Goal: Check status

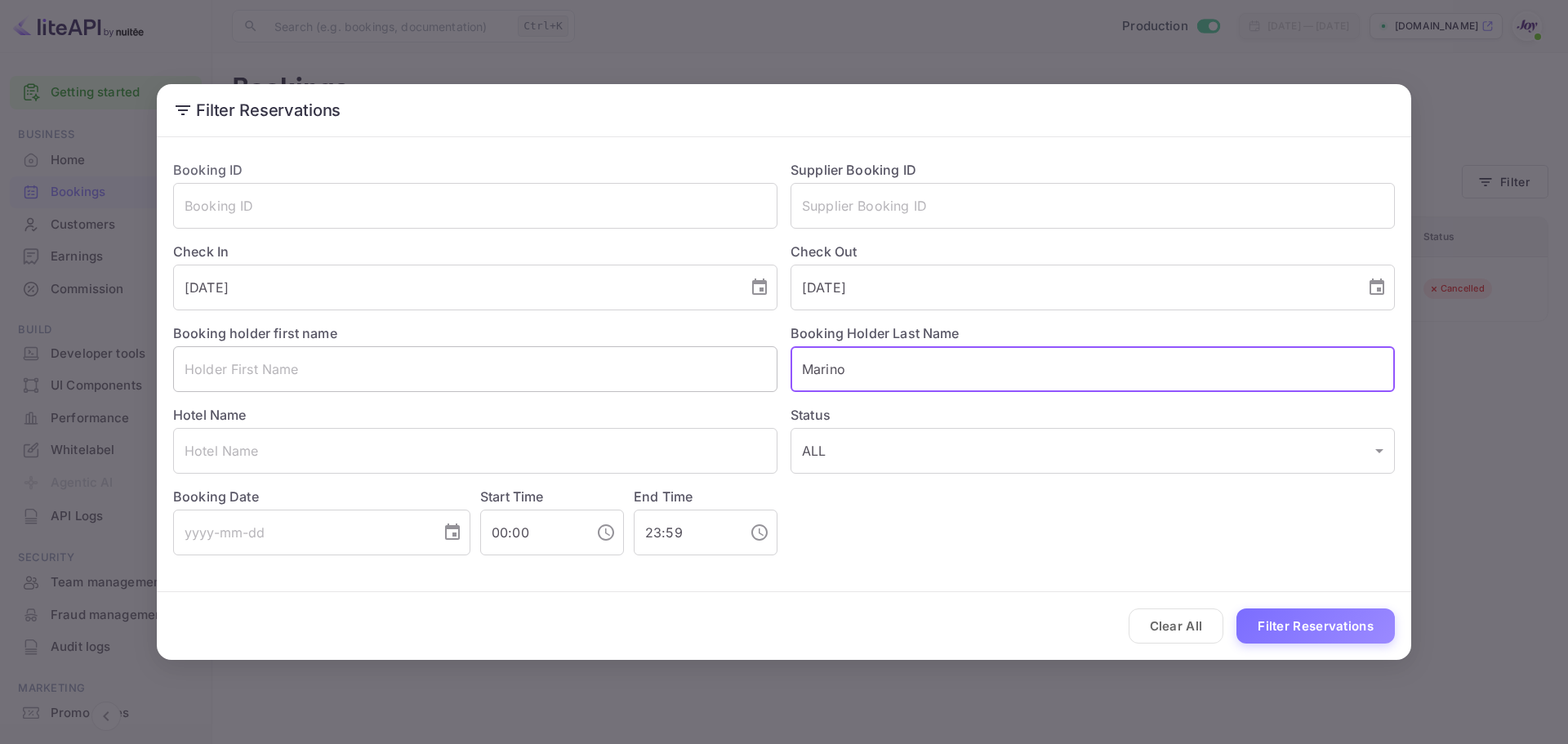
drag, startPoint x: 894, startPoint y: 359, endPoint x: 682, endPoint y: 355, distance: 212.0
click at [682, 355] on div "Booking ID ​ Supplier Booking ID ​ Check In [DATE] ​ Check Out [DATE] ​ Booking…" at bounding box center [777, 351] width 1235 height 408
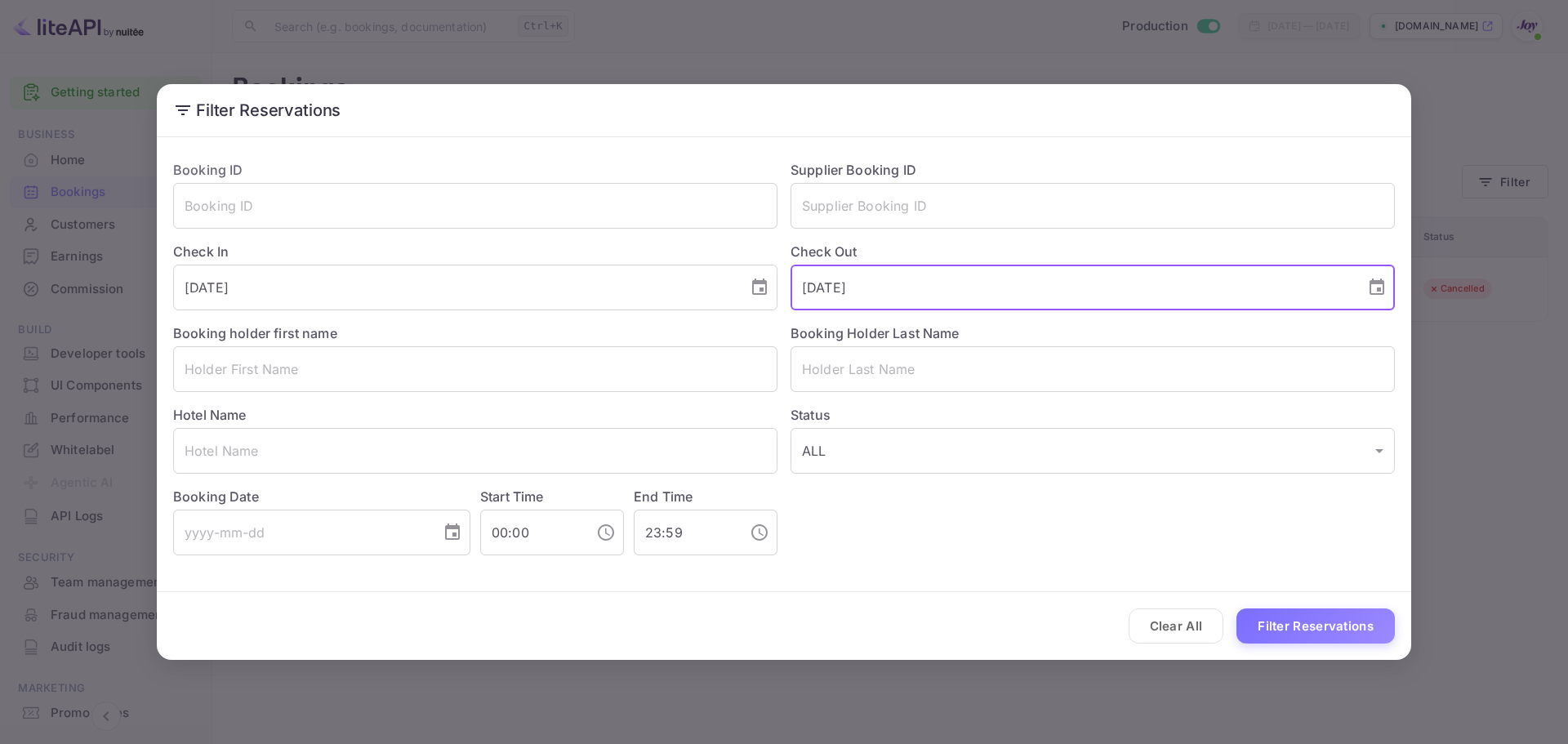
click at [1244, 293] on input "[DATE]" at bounding box center [1072, 287] width 563 height 45
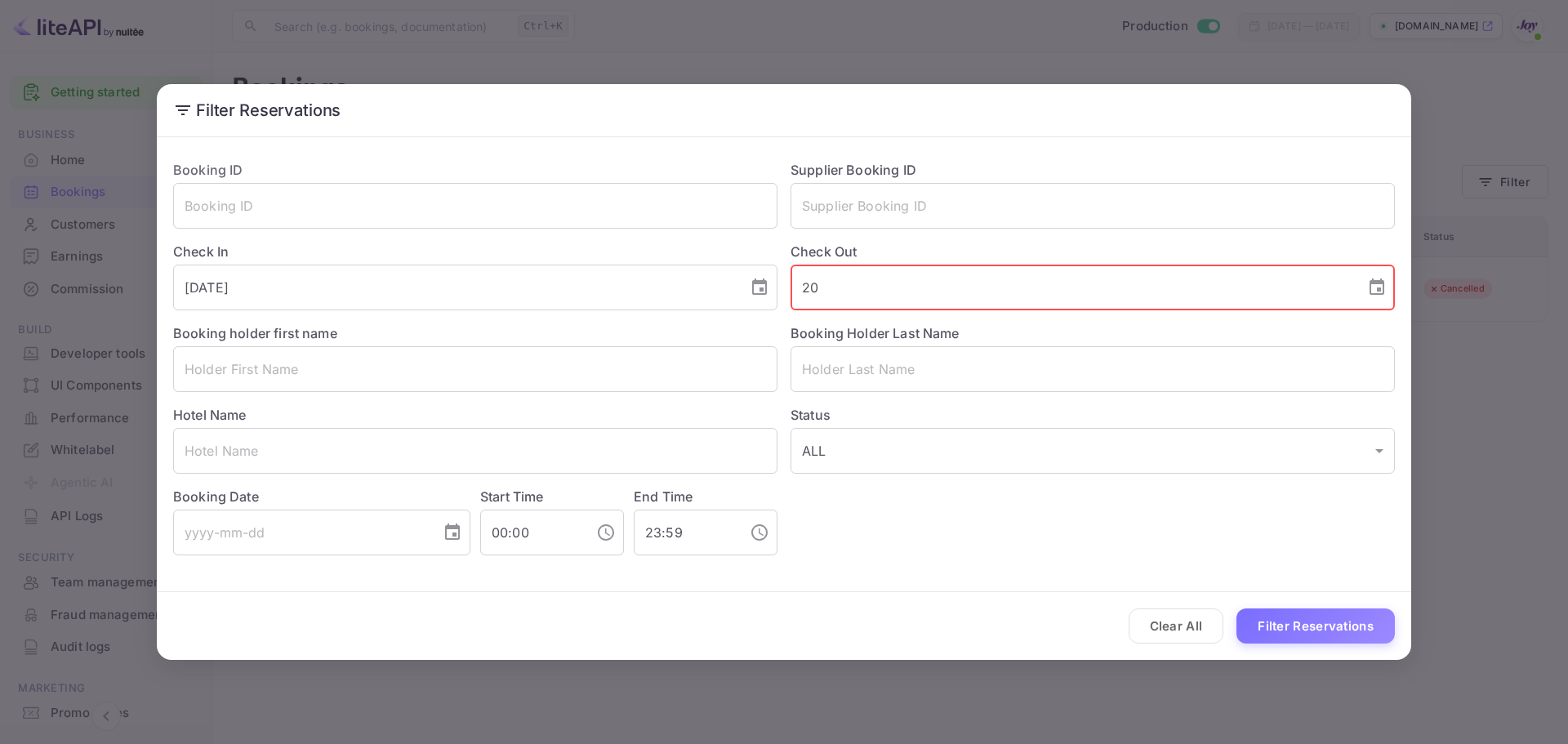
type input "2"
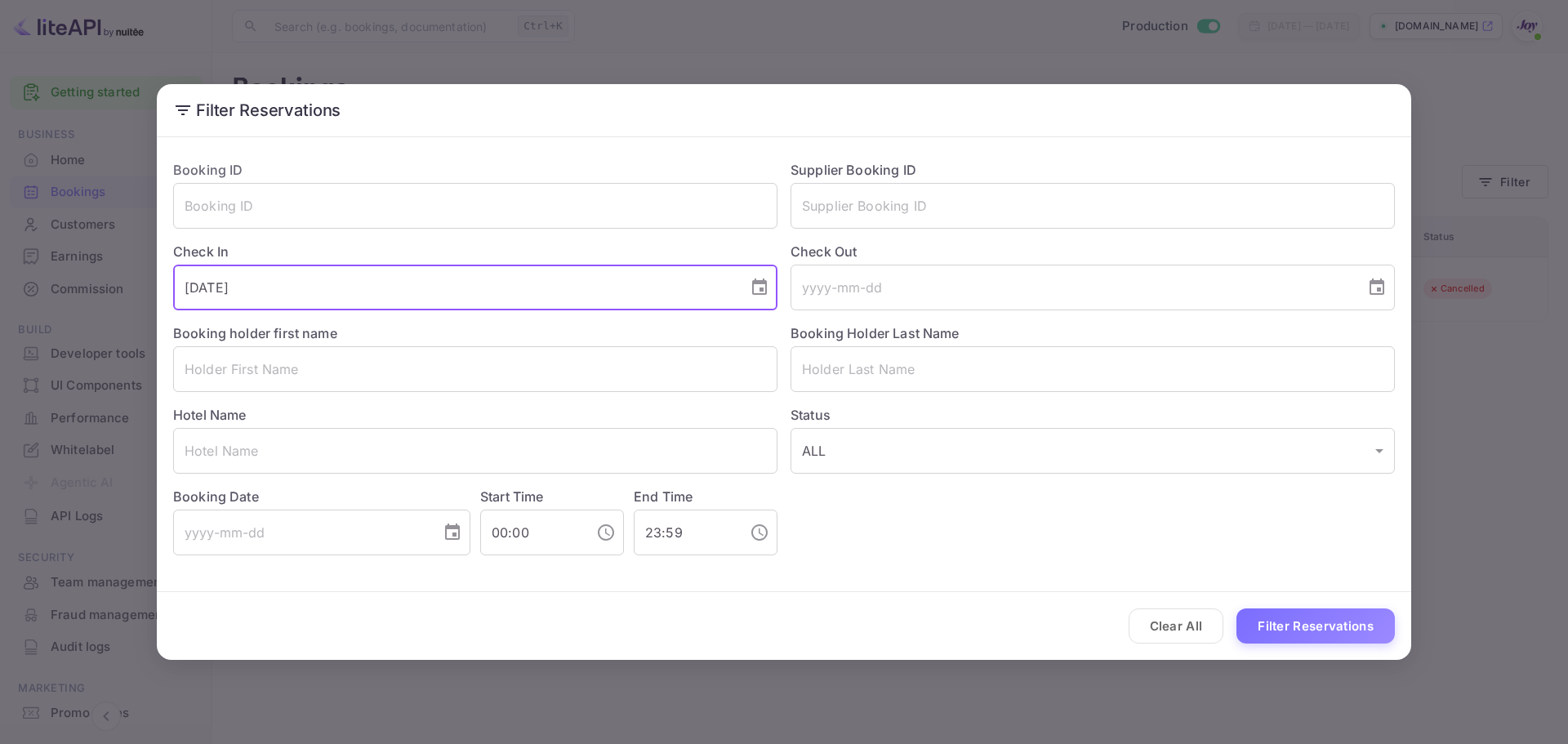
click at [476, 291] on input "[DATE]" at bounding box center [455, 287] width 563 height 45
drag, startPoint x: 476, startPoint y: 291, endPoint x: 45, endPoint y: 278, distance: 431.2
click at [45, 278] on div "Filter Reservations Booking ID ​ Supplier Booking ID ​ Check In [DATE] ​ Check …" at bounding box center [784, 372] width 1568 height 744
click at [862, 194] on input "text" at bounding box center [1093, 205] width 605 height 45
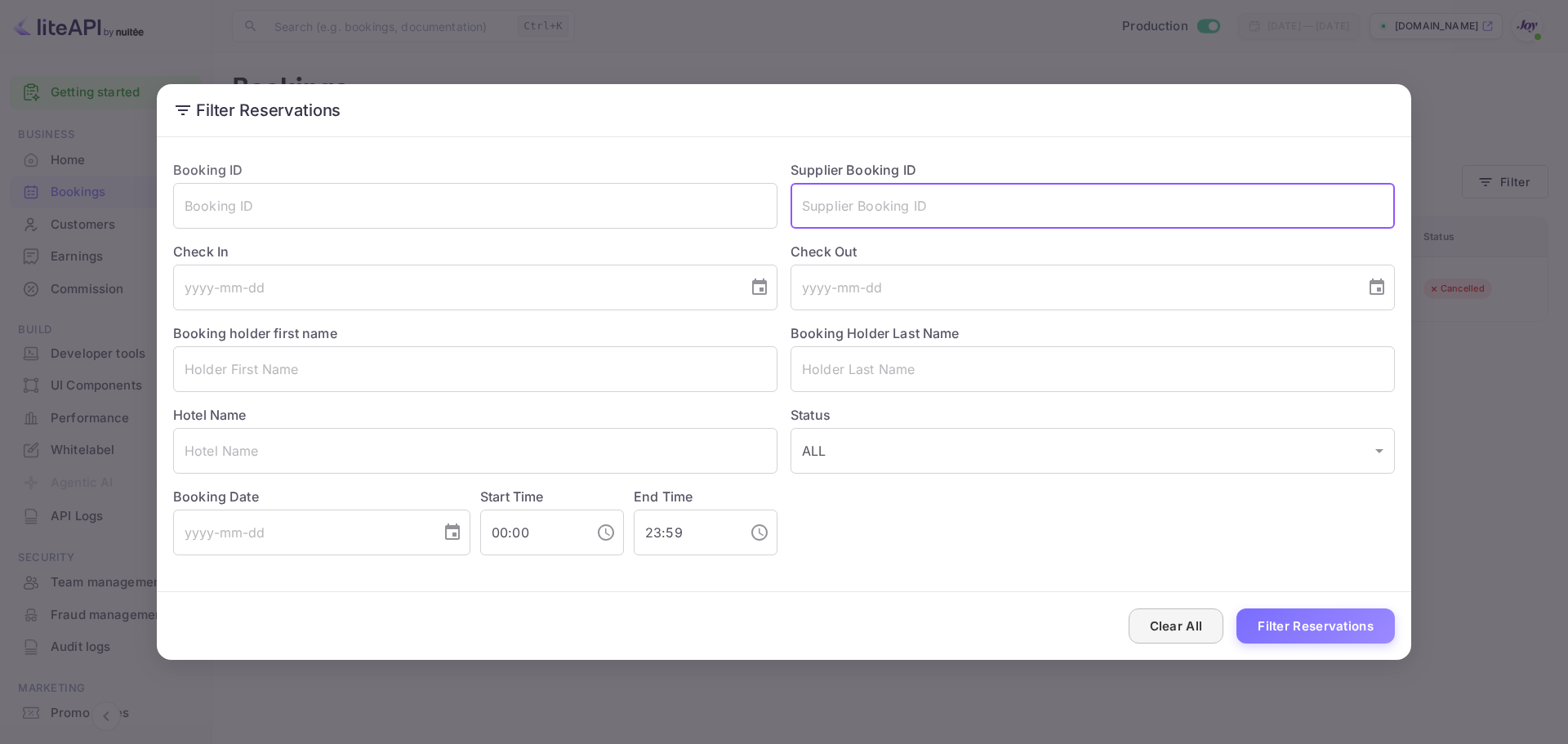
paste input "80605766"
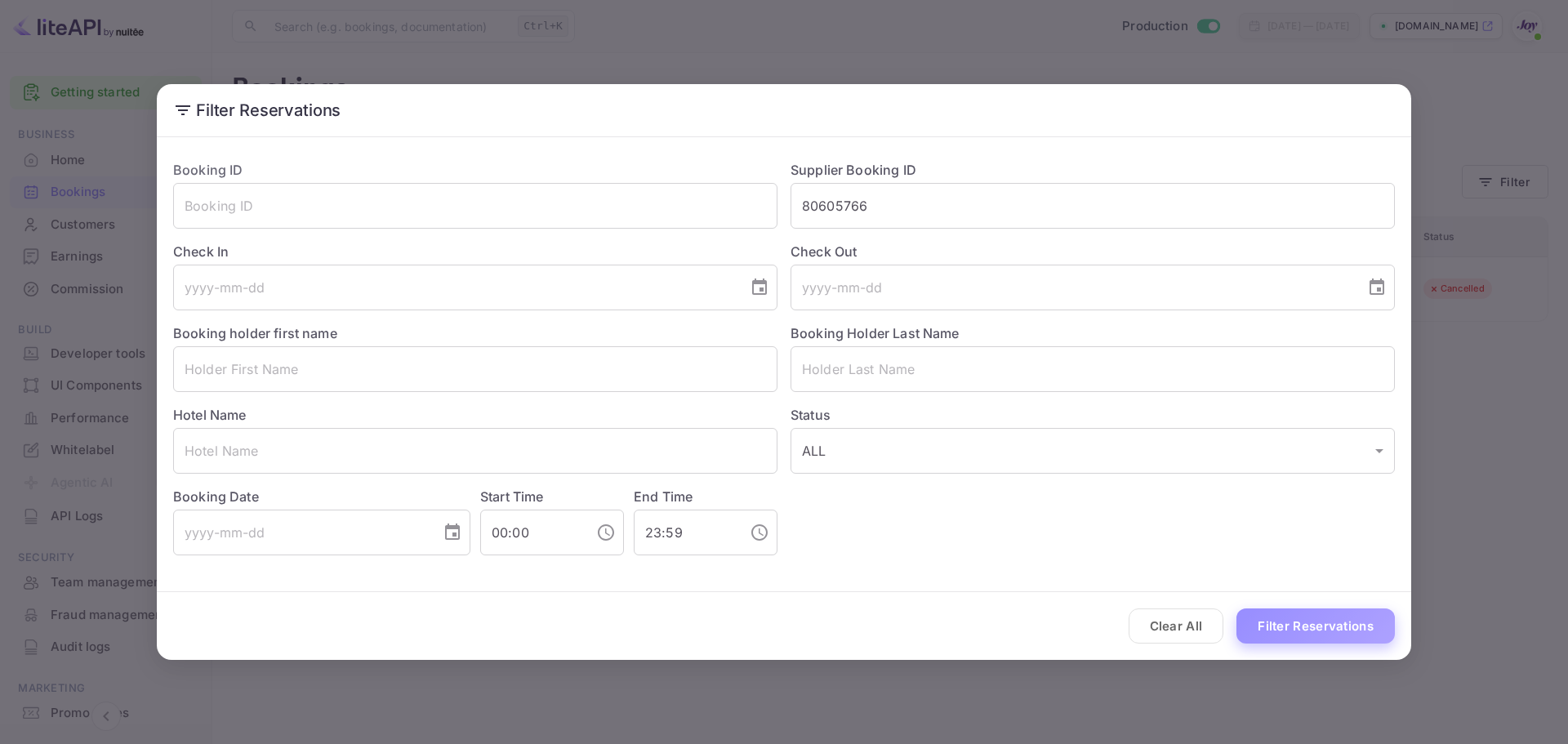
click at [1300, 619] on button "Filter Reservations" at bounding box center [1316, 626] width 159 height 36
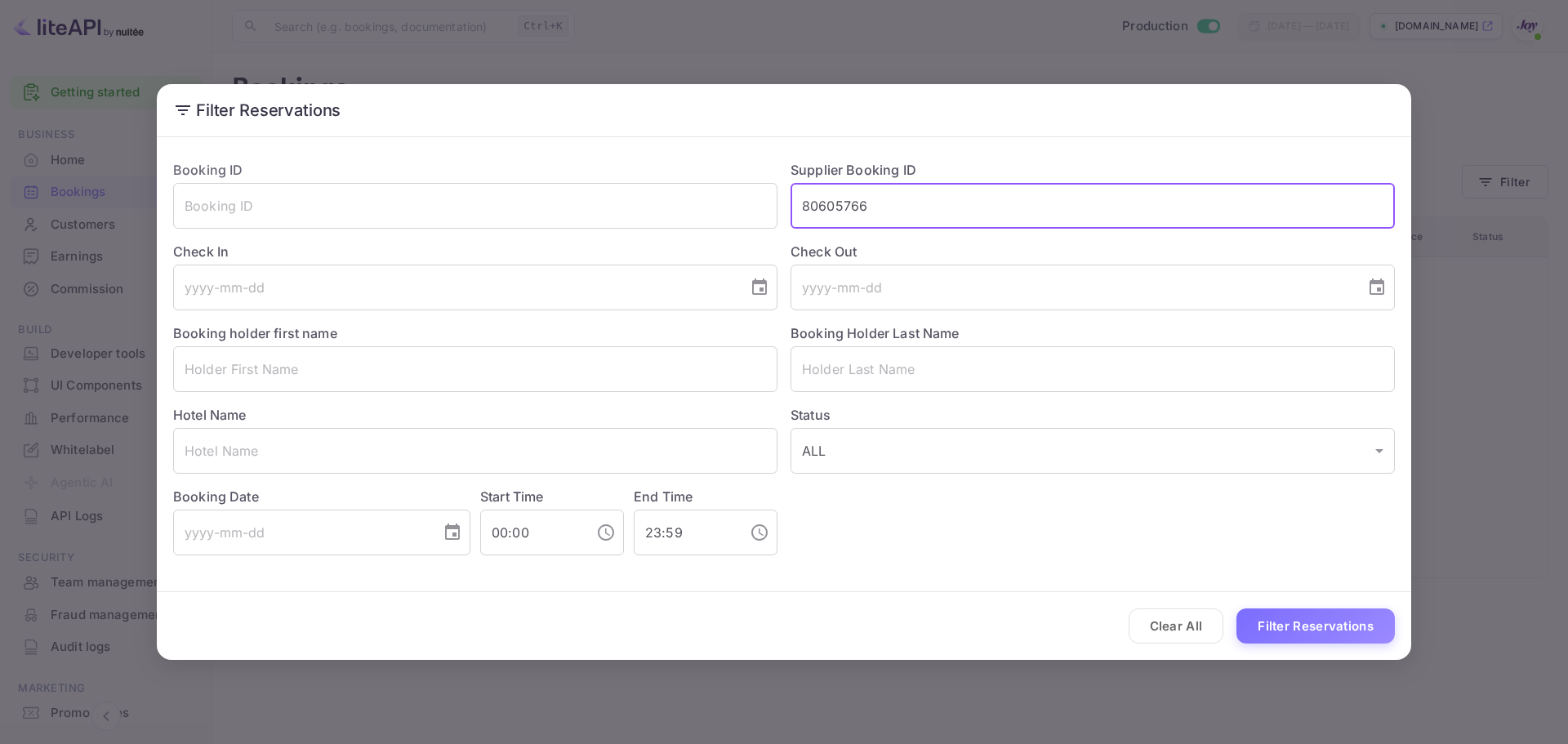
click at [924, 211] on input "80605766" at bounding box center [1093, 205] width 605 height 45
click at [1266, 630] on button "Filter Reservations" at bounding box center [1316, 626] width 159 height 36
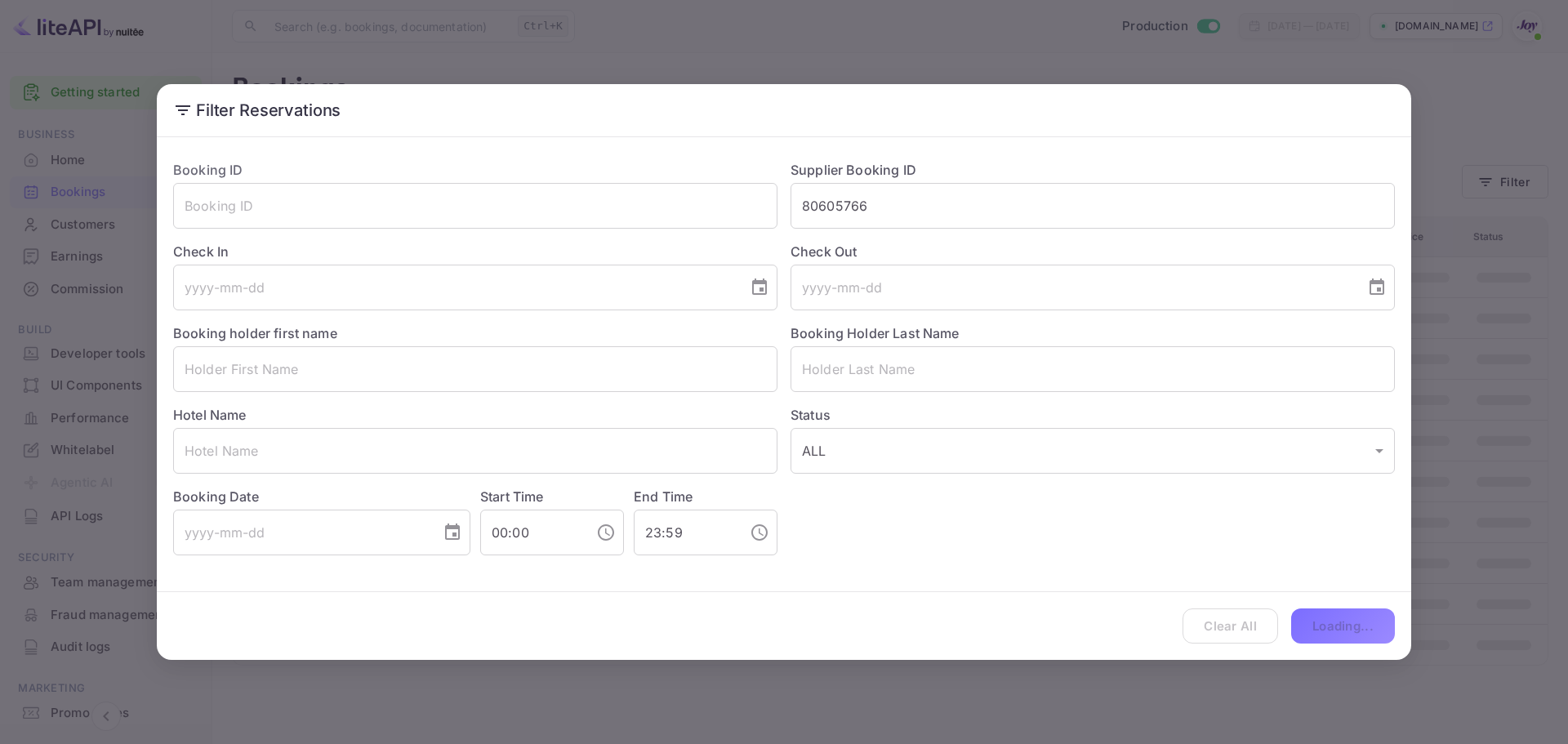
click at [1267, 624] on div "Clear All Loading..." at bounding box center [784, 626] width 1255 height 68
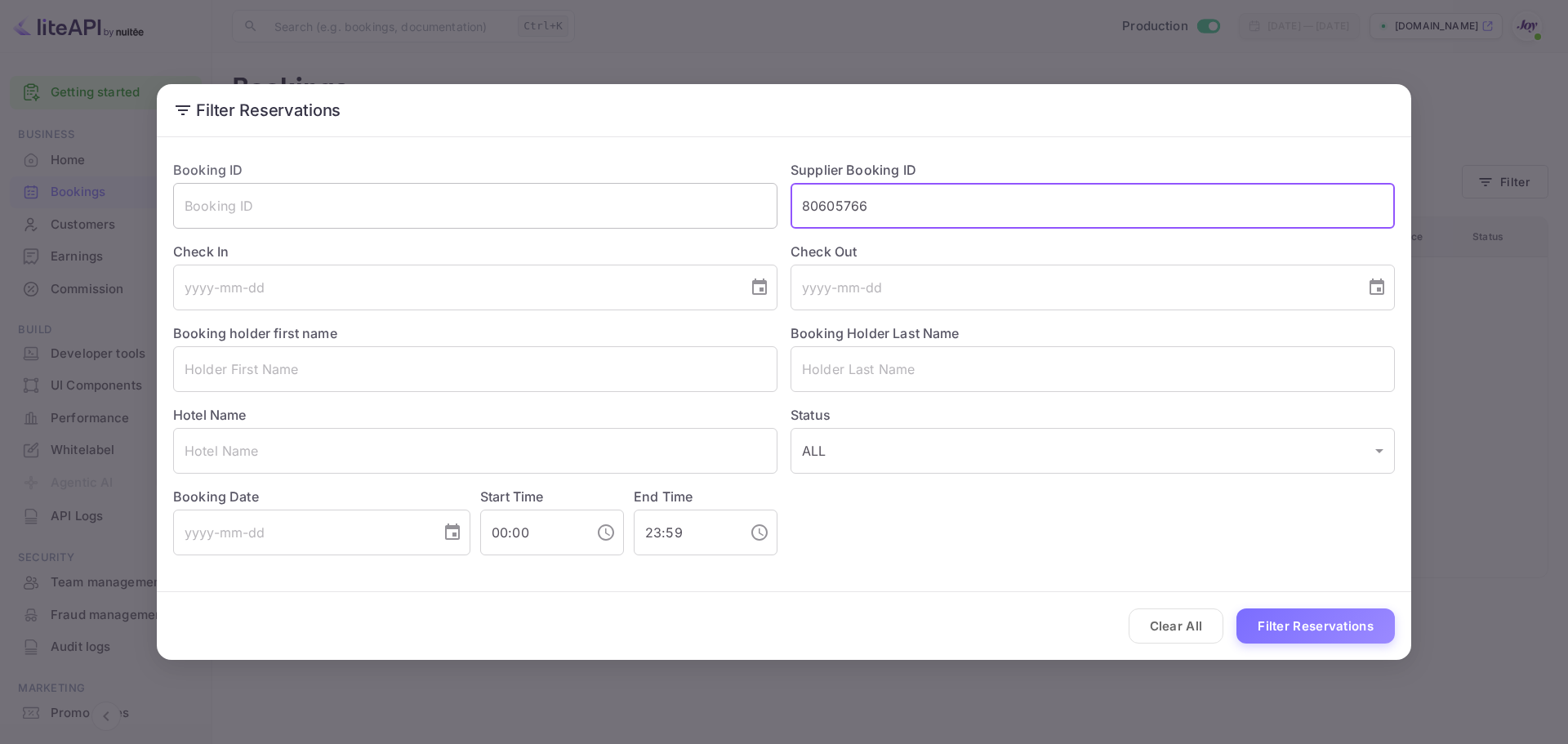
drag, startPoint x: 921, startPoint y: 207, endPoint x: 707, endPoint y: 208, distance: 214.0
click at [707, 208] on div "Booking ID ​ Supplier Booking ID 80605766 ​ Check In ​ Check Out ​ Booking hold…" at bounding box center [777, 351] width 1235 height 408
paste input "7244564"
type input "7244564"
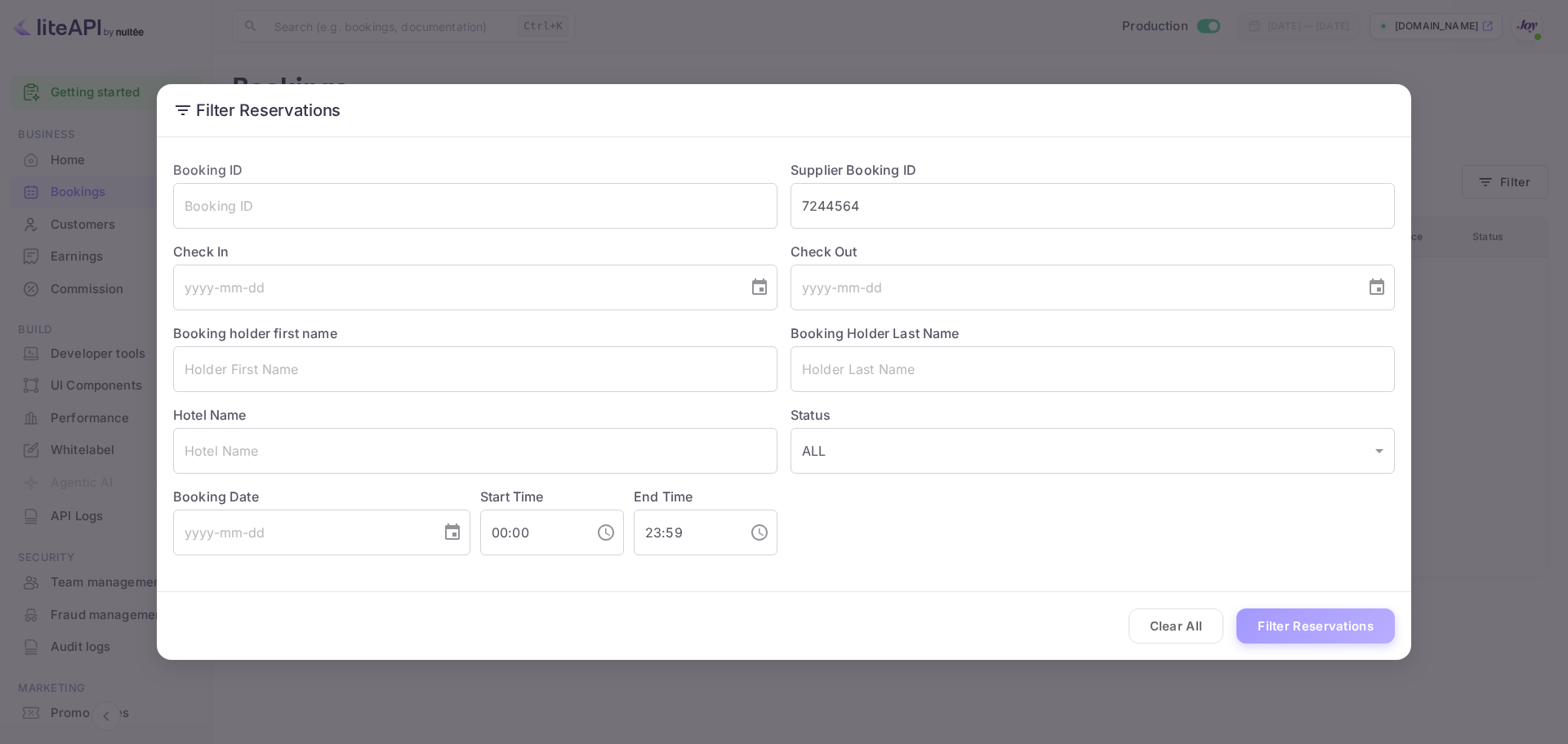
click at [1275, 638] on button "Filter Reservations" at bounding box center [1316, 626] width 159 height 36
drag, startPoint x: 1278, startPoint y: 630, endPoint x: 1263, endPoint y: 608, distance: 26.6
click at [1279, 629] on div "Clear All Loading..." at bounding box center [784, 626] width 1255 height 68
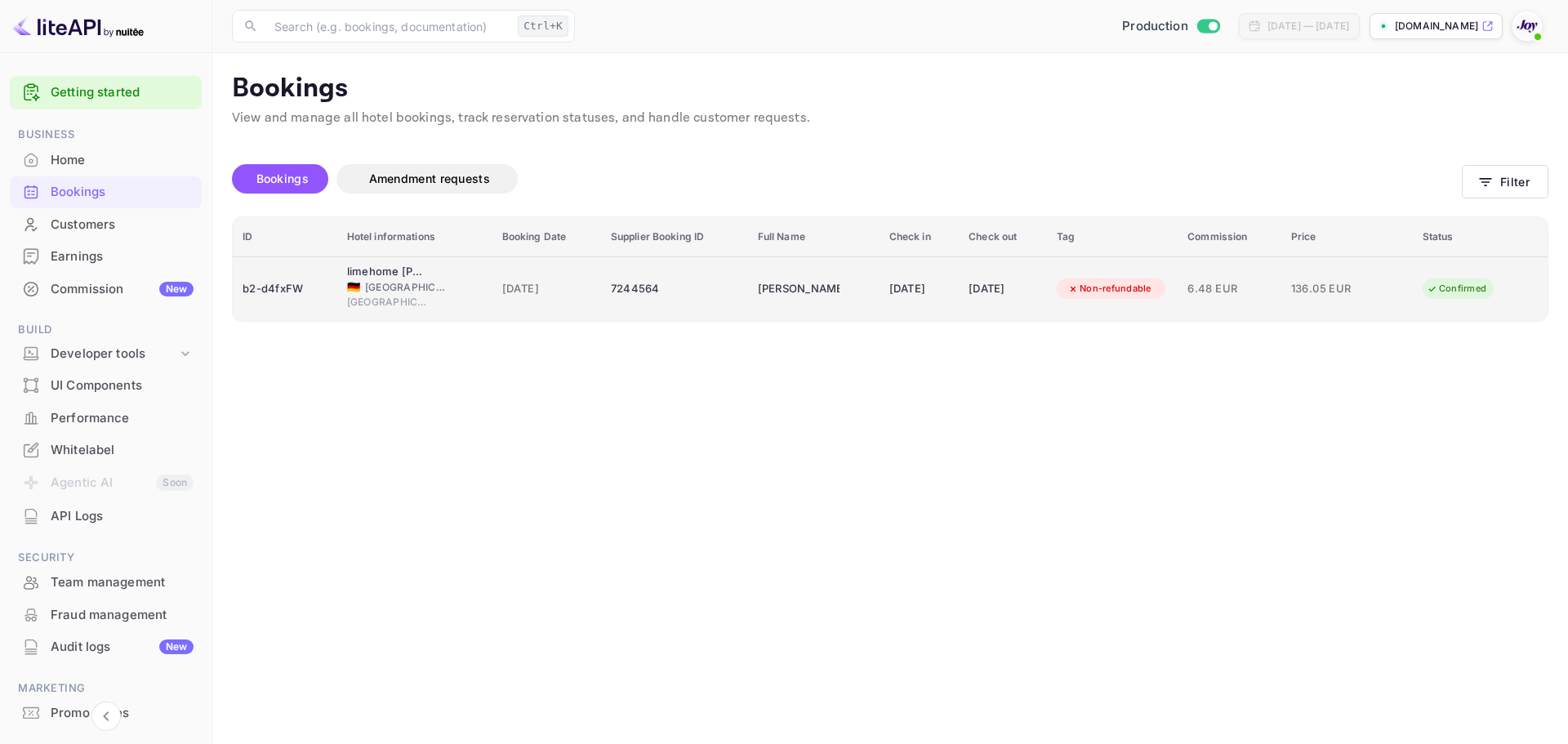
click at [655, 289] on div "7244564" at bounding box center [675, 289] width 127 height 26
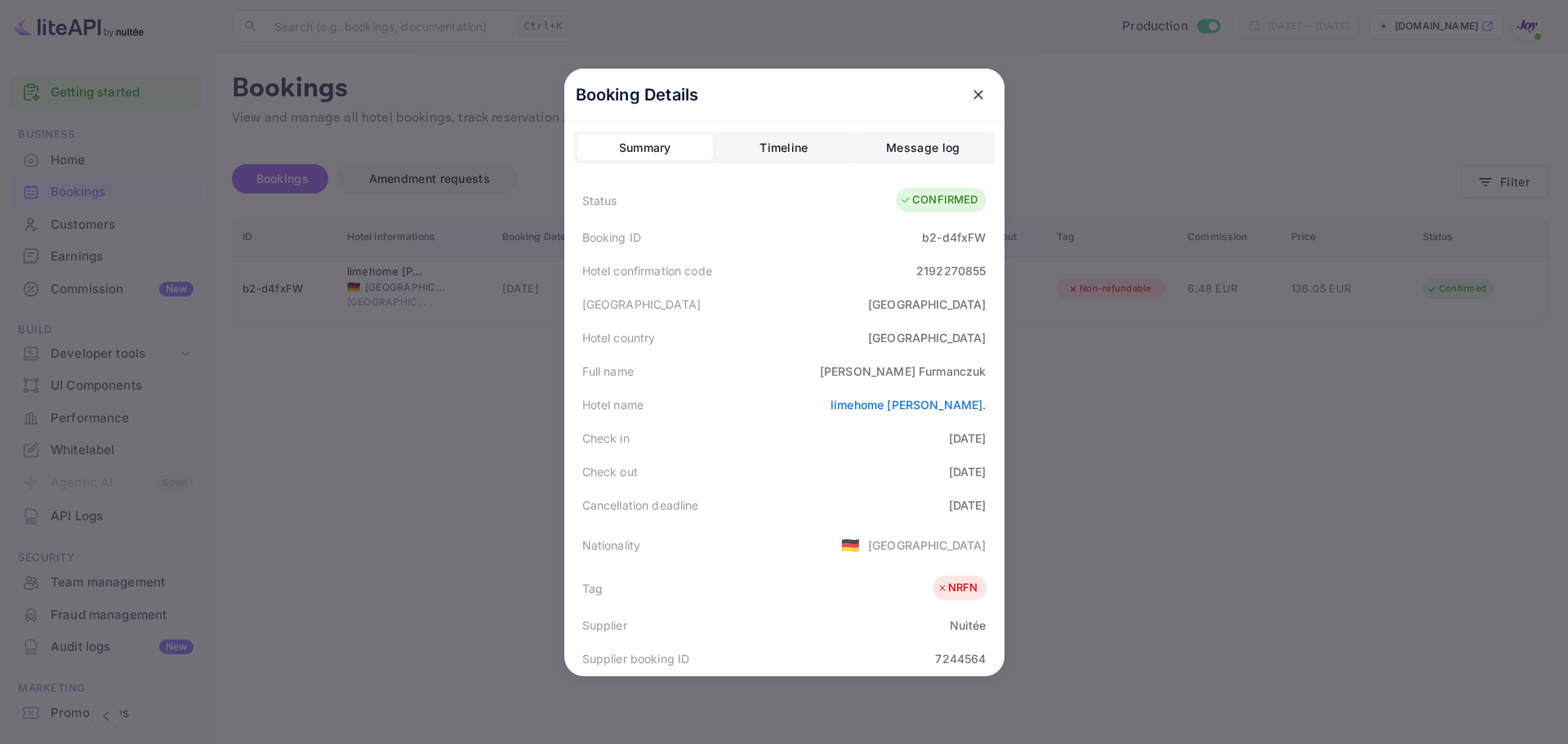
click at [475, 395] on div at bounding box center [784, 372] width 1568 height 744
